Goal: Share content

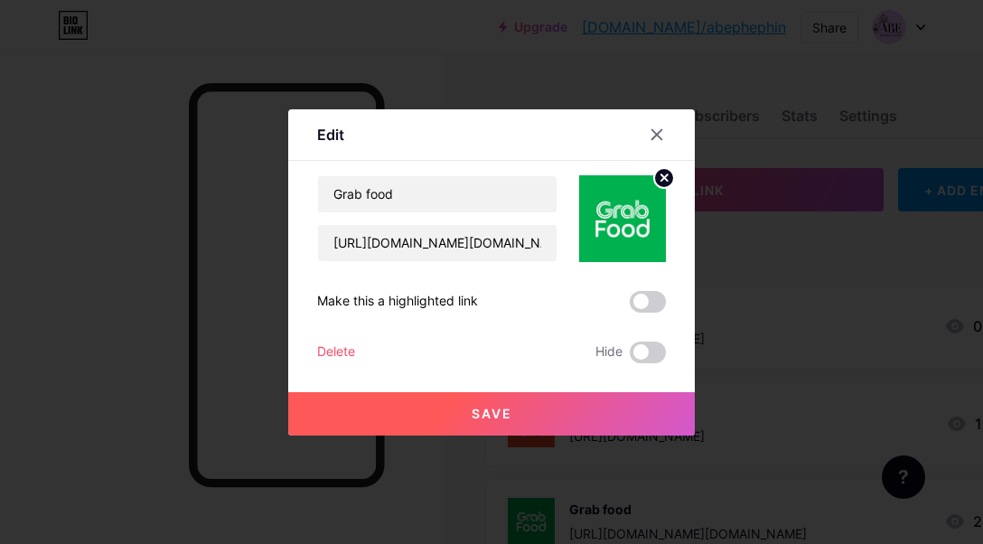
scroll to position [17, 0]
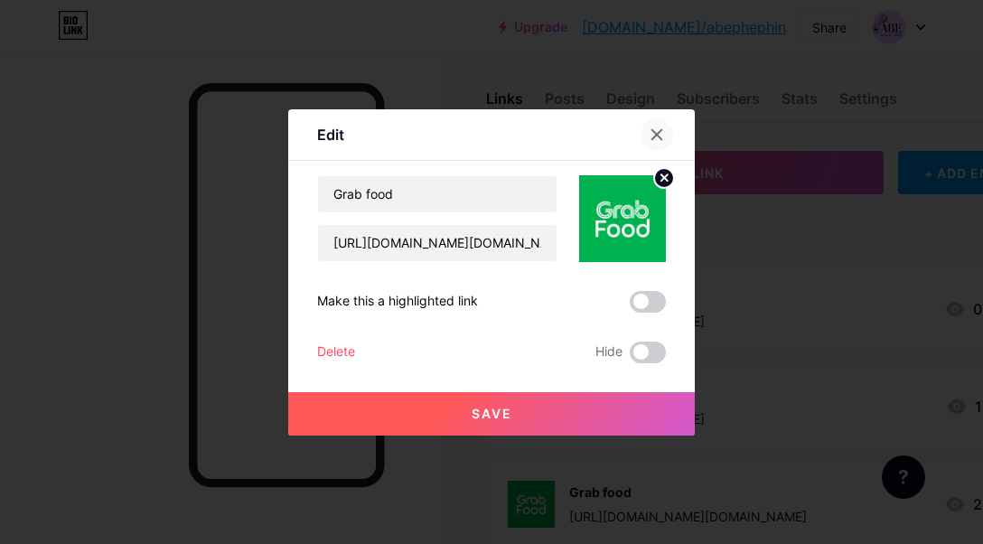
click at [649, 136] on div at bounding box center [657, 134] width 33 height 33
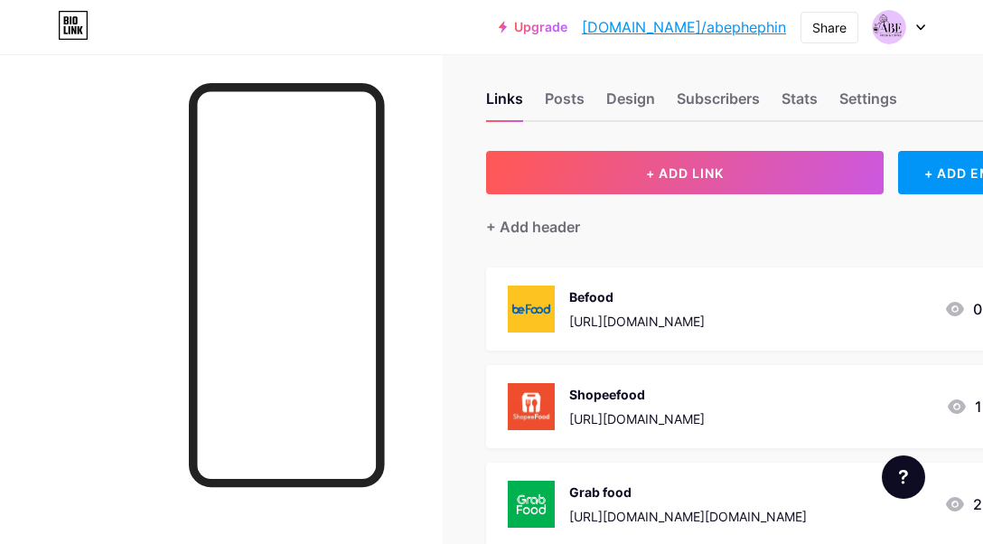
click at [589, 296] on div "Befood" at bounding box center [637, 296] width 136 height 19
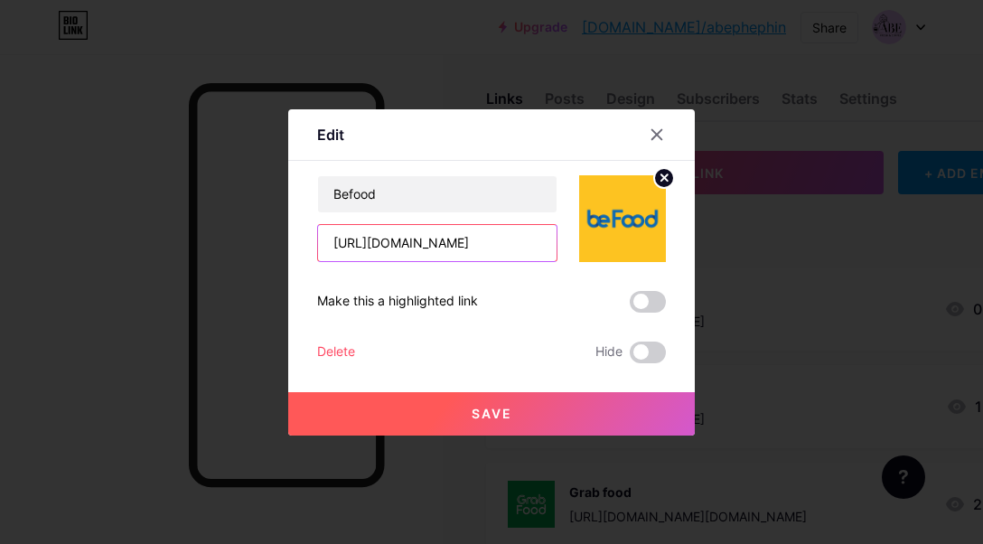
click at [473, 246] on input "[URL][DOMAIN_NAME]" at bounding box center [437, 243] width 239 height 36
click at [661, 136] on icon at bounding box center [657, 134] width 14 height 14
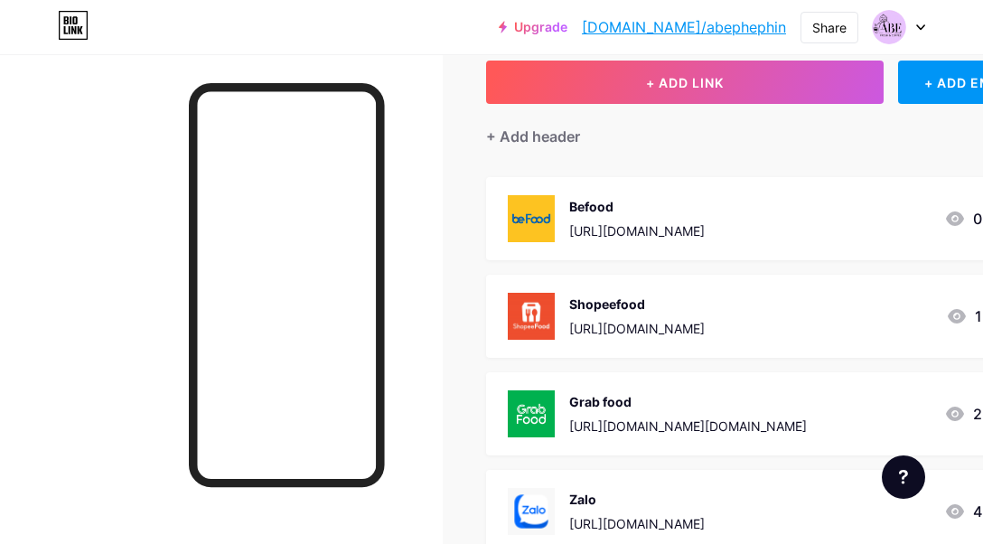
scroll to position [115, 0]
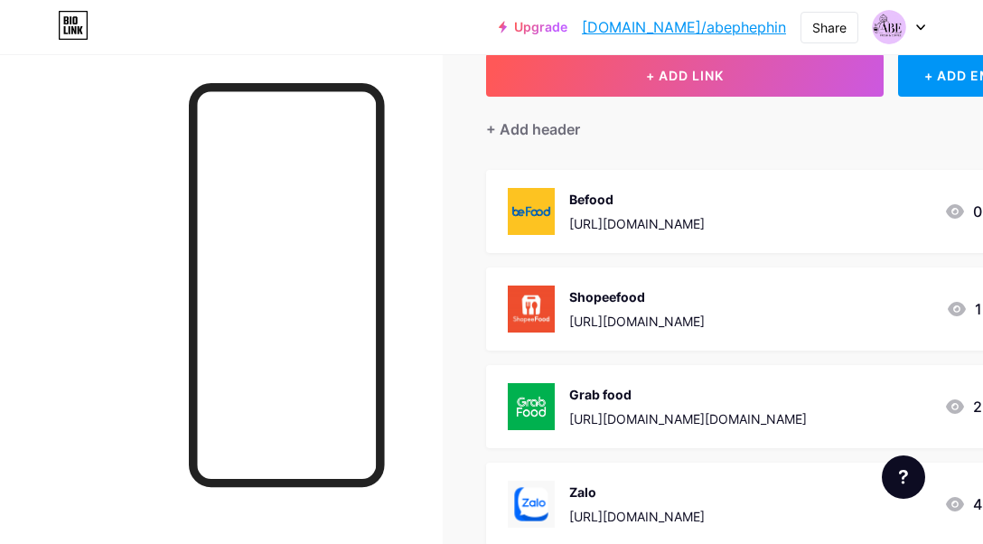
click at [640, 320] on div "[URL][DOMAIN_NAME]" at bounding box center [637, 321] width 136 height 19
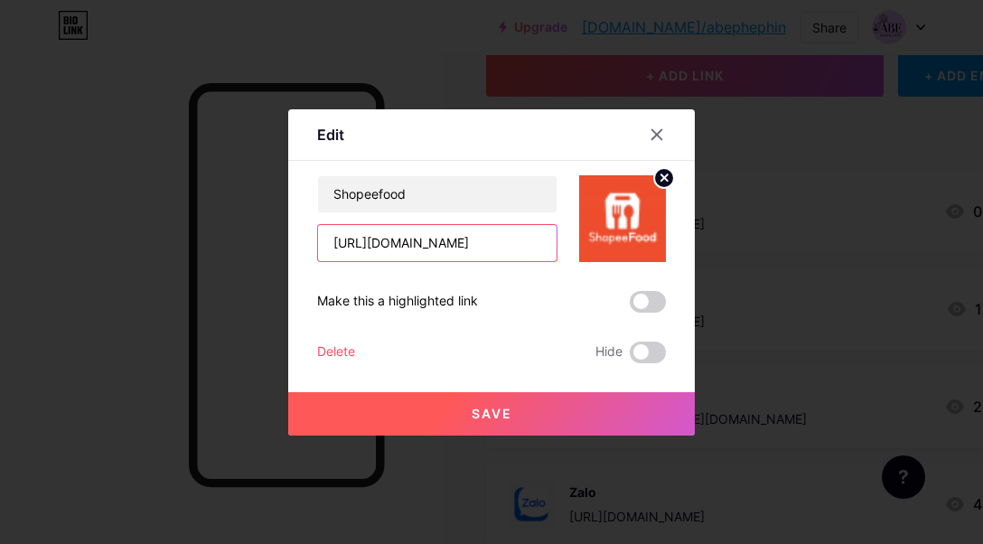
click at [391, 247] on input "[URL][DOMAIN_NAME]" at bounding box center [437, 243] width 239 height 36
